Goal: Task Accomplishment & Management: Complete application form

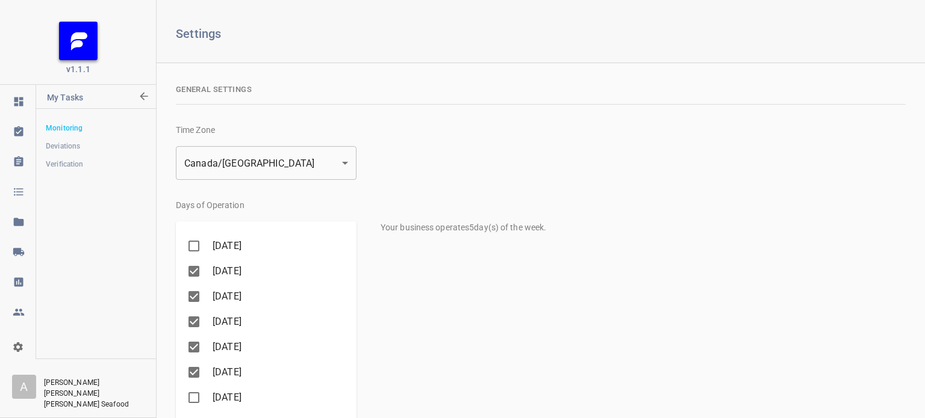
scroll to position [231, 0]
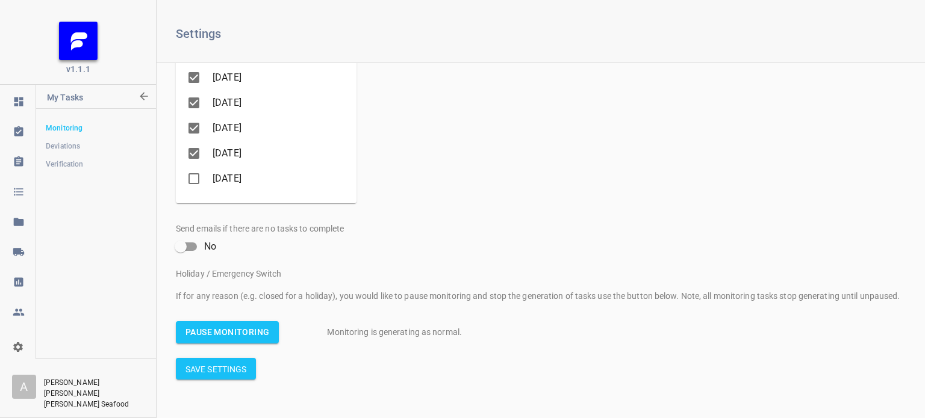
click at [60, 132] on span "Monitoring" at bounding box center [96, 128] width 100 height 12
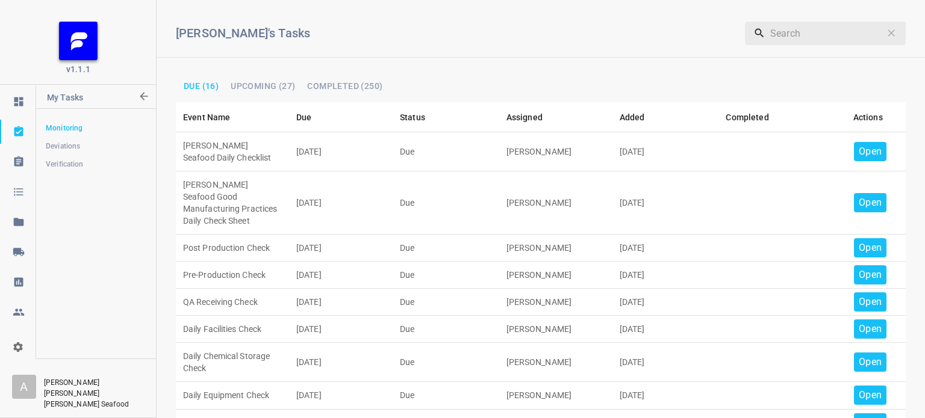
click at [859, 148] on p "Open" at bounding box center [870, 152] width 23 height 14
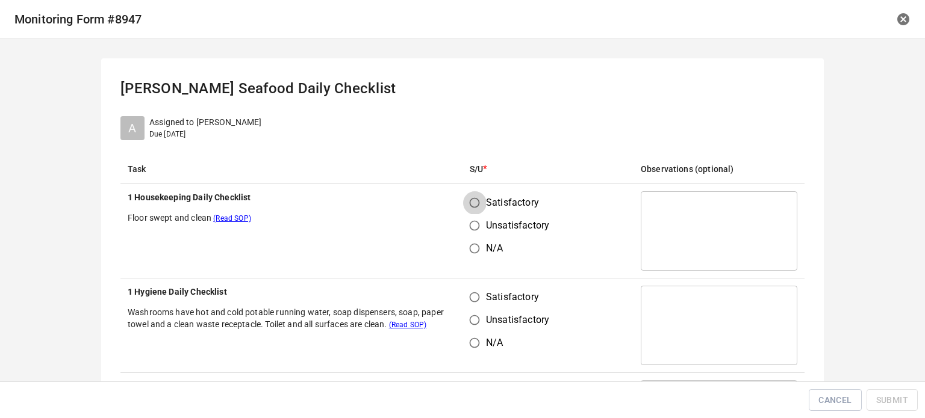
drag, startPoint x: 473, startPoint y: 207, endPoint x: 465, endPoint y: 263, distance: 57.2
click at [474, 207] on input "Satisfactory" at bounding box center [474, 202] width 23 height 23
radio input "true"
drag, startPoint x: 462, startPoint y: 298, endPoint x: 479, endPoint y: 296, distance: 16.4
click at [469, 301] on input "Satisfactory" at bounding box center [474, 297] width 23 height 23
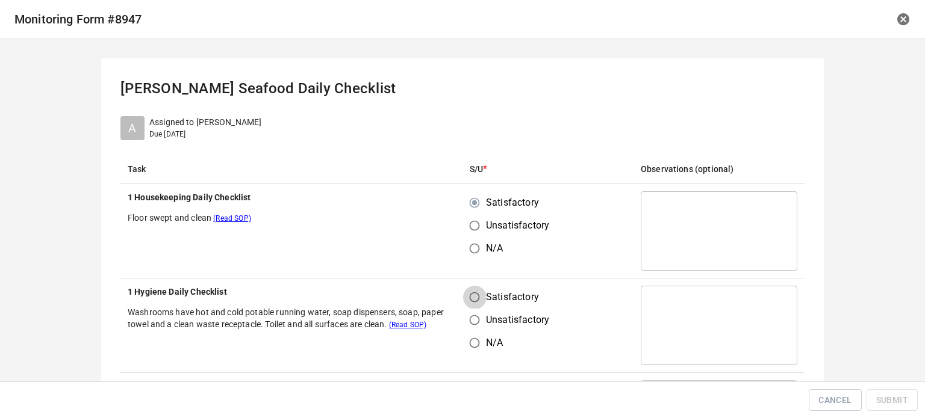
radio input "true"
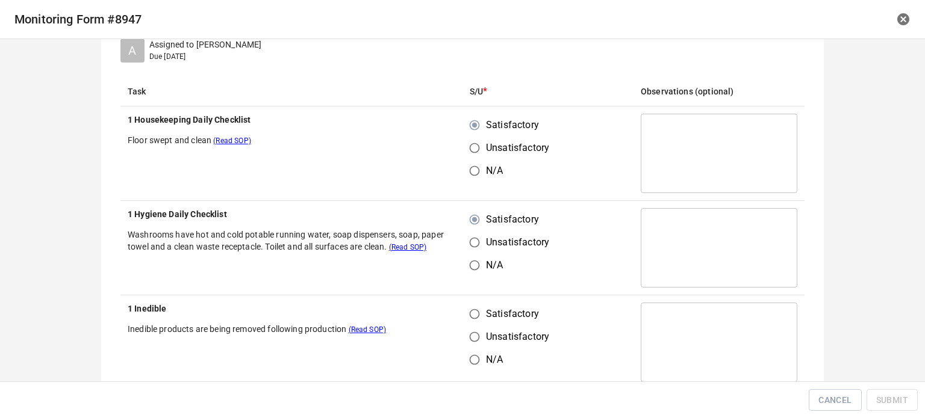
scroll to position [241, 0]
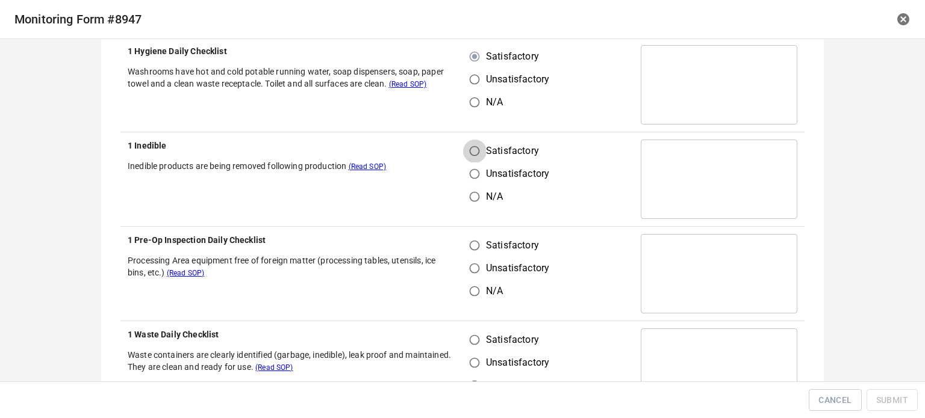
click at [465, 149] on input "Satisfactory" at bounding box center [474, 151] width 23 height 23
radio input "true"
click at [472, 255] on input "Satisfactory" at bounding box center [474, 245] width 23 height 23
radio input "true"
drag, startPoint x: 470, startPoint y: 341, endPoint x: 487, endPoint y: 340, distance: 16.9
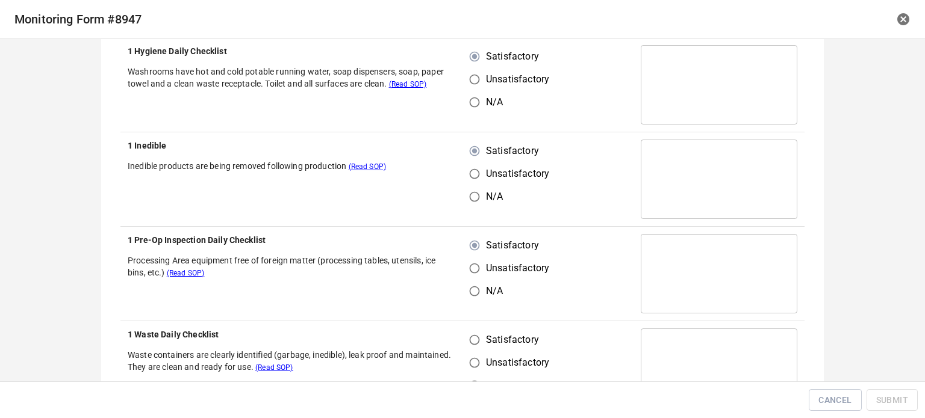
click at [472, 344] on input "Satisfactory" at bounding box center [474, 340] width 23 height 23
radio input "true"
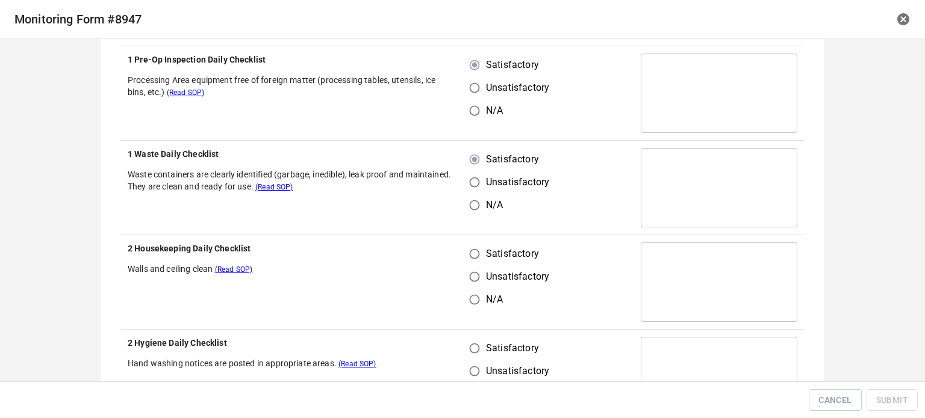
drag, startPoint x: 470, startPoint y: 244, endPoint x: 474, endPoint y: 256, distance: 12.6
click at [472, 250] on input "Satisfactory" at bounding box center [474, 254] width 23 height 23
radio input "true"
drag, startPoint x: 467, startPoint y: 346, endPoint x: 474, endPoint y: 347, distance: 7.3
click at [470, 347] on input "Satisfactory" at bounding box center [474, 348] width 23 height 23
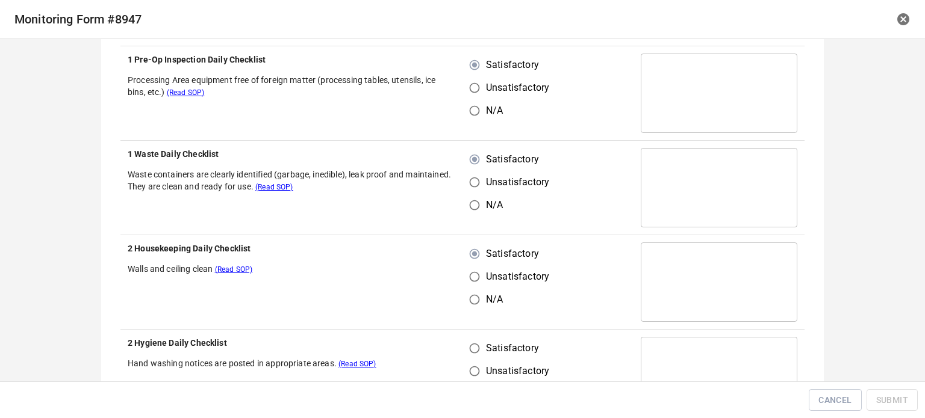
radio input "true"
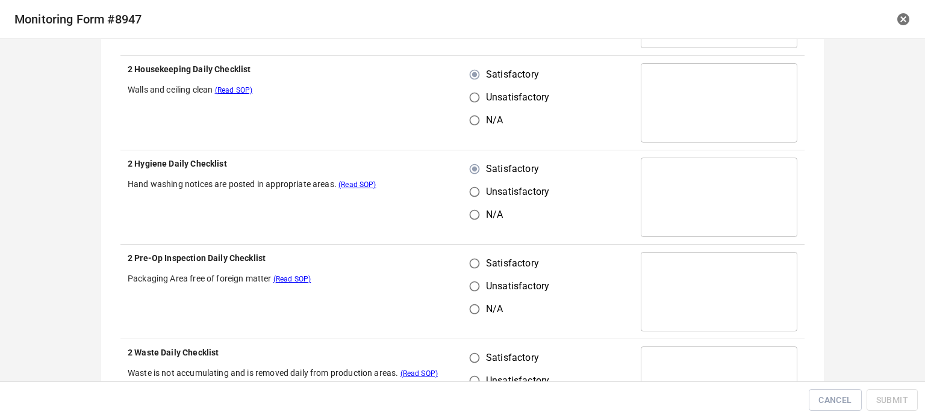
scroll to position [602, 0]
click at [469, 267] on input "Satisfactory" at bounding box center [474, 262] width 23 height 23
radio input "true"
drag, startPoint x: 469, startPoint y: 351, endPoint x: 490, endPoint y: 349, distance: 21.2
click at [471, 352] on input "Satisfactory" at bounding box center [474, 357] width 23 height 23
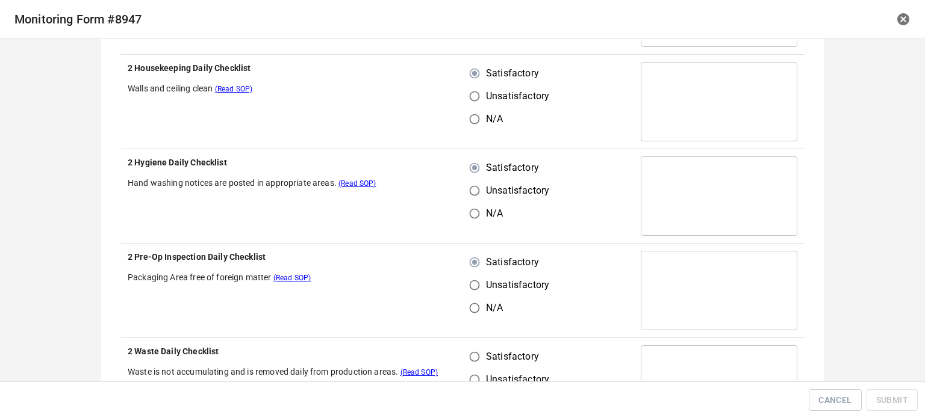
radio input "true"
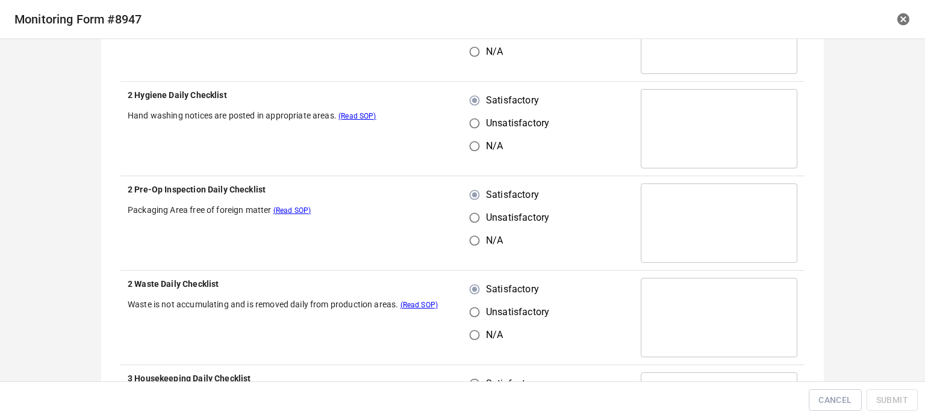
scroll to position [783, 0]
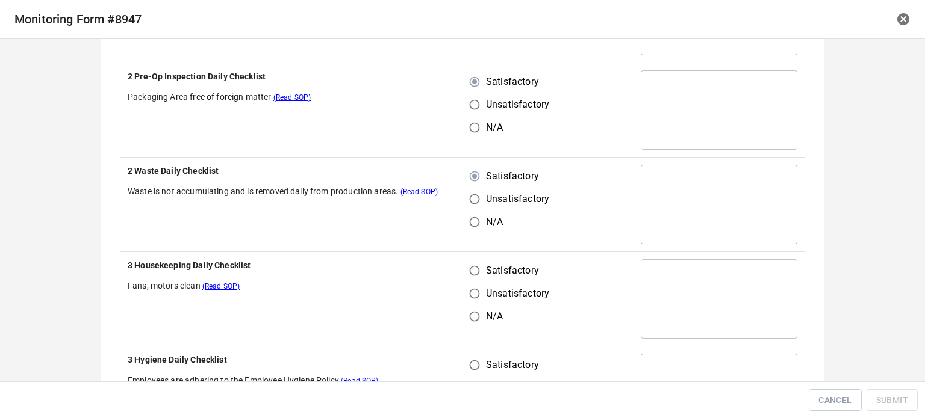
click at [468, 271] on input "Satisfactory" at bounding box center [474, 271] width 23 height 23
radio input "true"
drag, startPoint x: 465, startPoint y: 356, endPoint x: 496, endPoint y: 359, distance: 31.5
click at [471, 356] on input "Satisfactory" at bounding box center [474, 365] width 23 height 23
radio input "true"
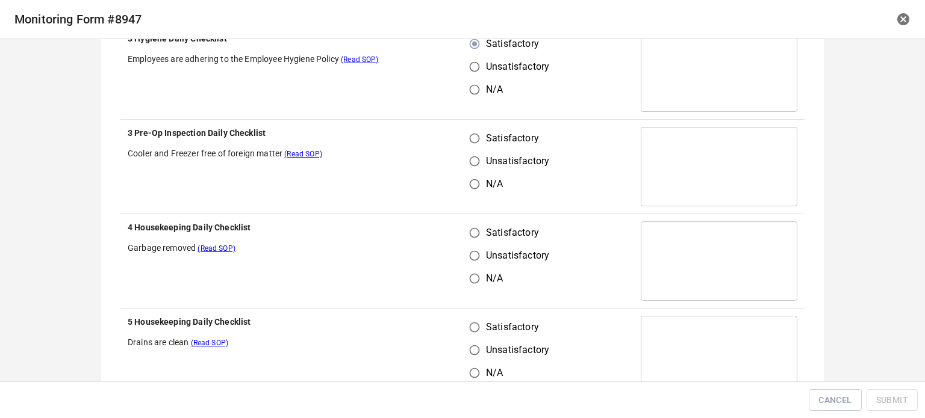
scroll to position [1084, 0]
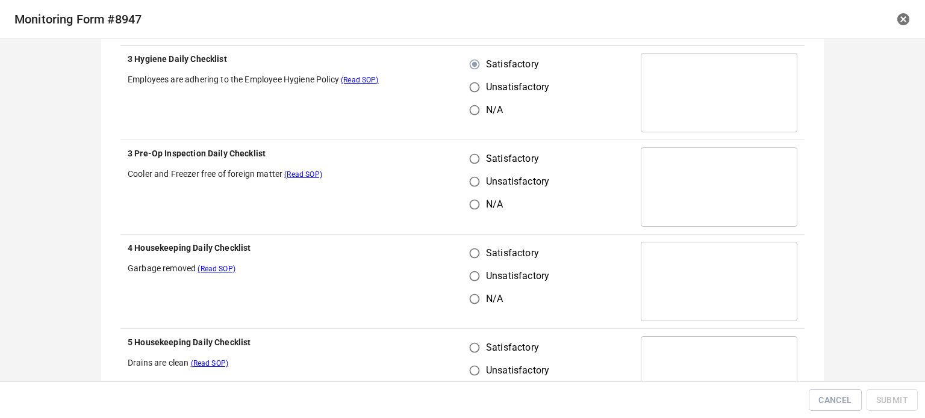
click at [474, 156] on input "Satisfactory" at bounding box center [474, 159] width 23 height 23
radio input "true"
click at [479, 255] on input "Satisfactory" at bounding box center [474, 253] width 23 height 23
radio input "true"
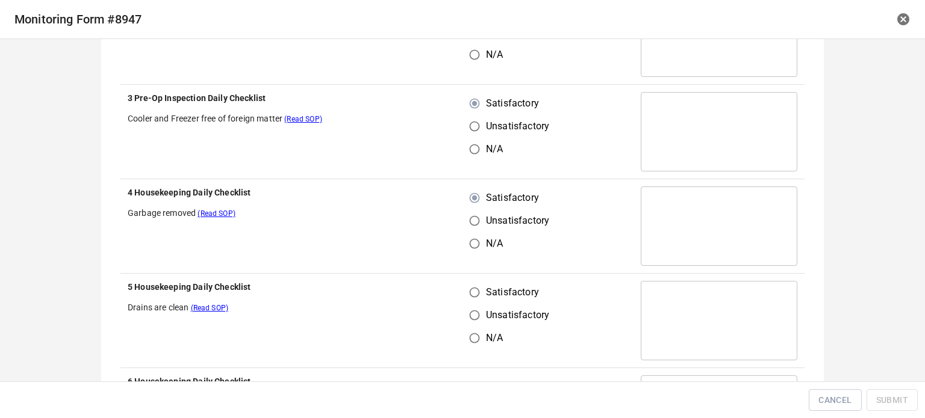
scroll to position [1264, 0]
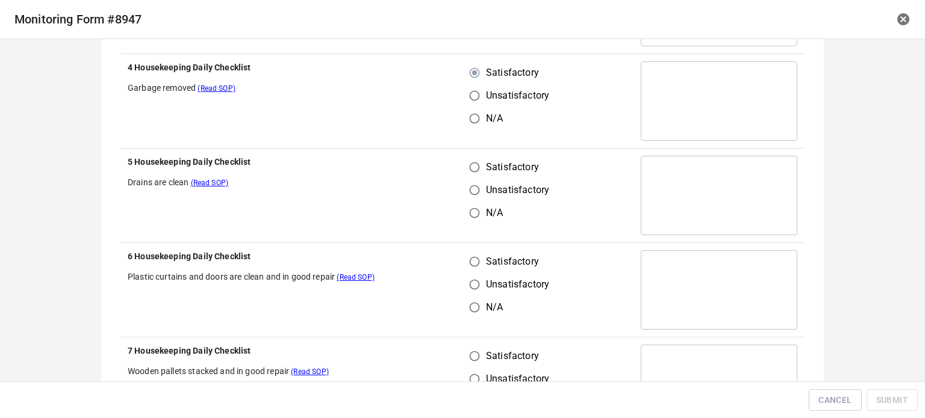
drag, startPoint x: 467, startPoint y: 164, endPoint x: 465, endPoint y: 253, distance: 89.7
click at [468, 165] on input "Satisfactory" at bounding box center [474, 167] width 23 height 23
radio input "true"
drag, startPoint x: 468, startPoint y: 267, endPoint x: 494, endPoint y: 255, distance: 28.8
click at [469, 267] on input "Satisfactory" at bounding box center [474, 261] width 23 height 23
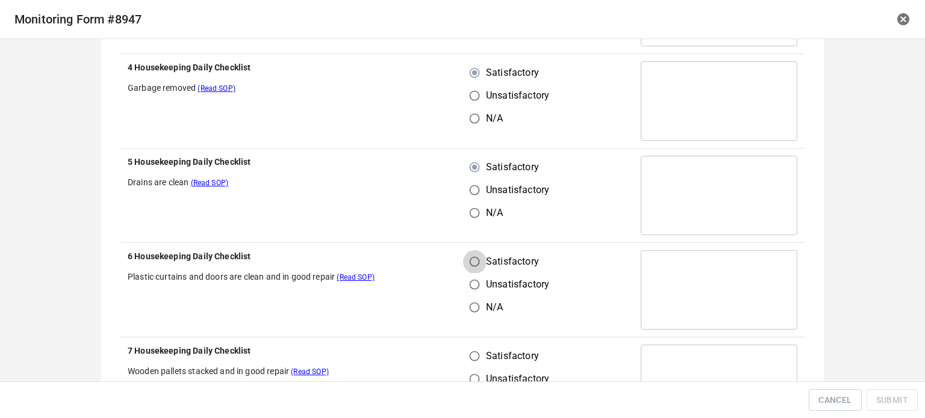
radio input "true"
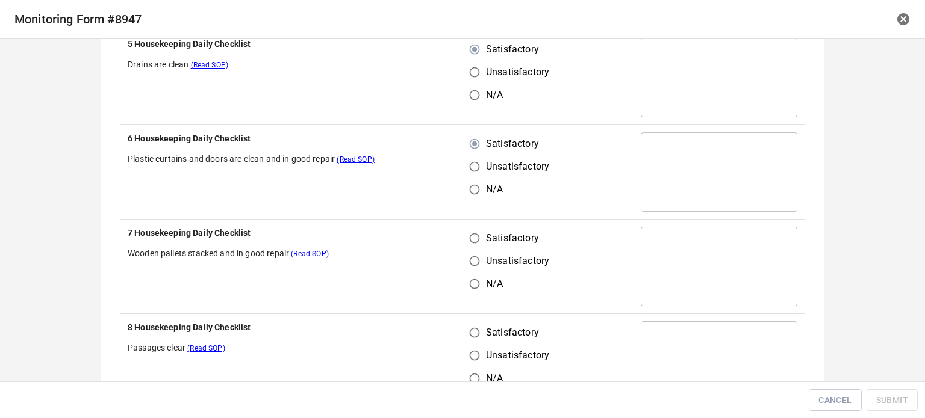
scroll to position [1385, 0]
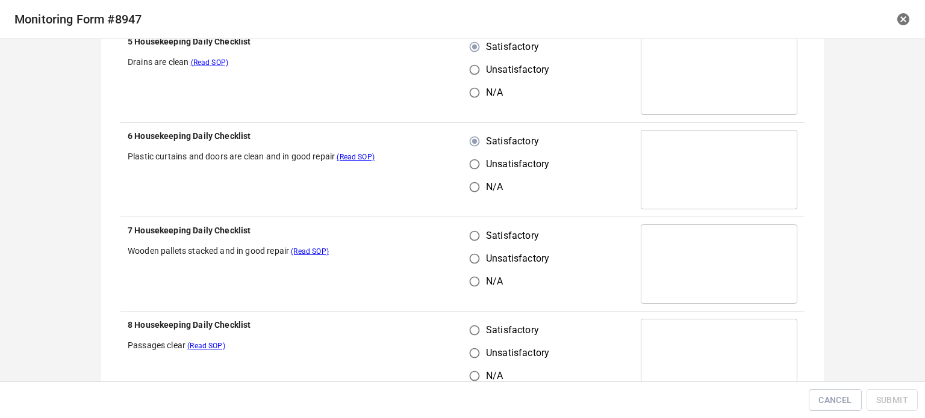
click at [465, 225] on input "Satisfactory" at bounding box center [474, 236] width 23 height 23
radio input "true"
click at [471, 325] on input "Satisfactory" at bounding box center [474, 330] width 23 height 23
radio input "true"
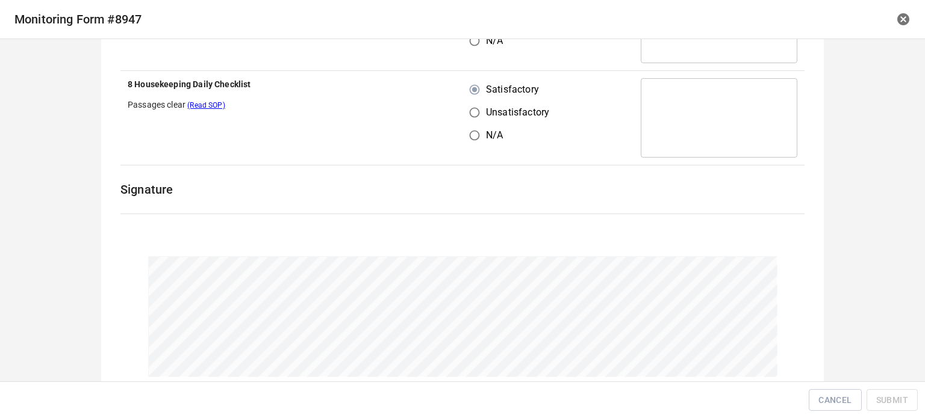
scroll to position [1694, 0]
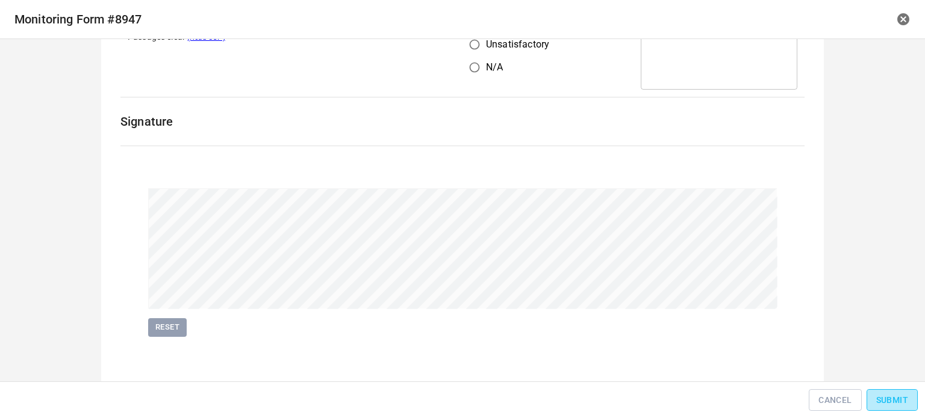
click at [891, 397] on span "Submit" at bounding box center [892, 400] width 32 height 15
